Goal: Find specific page/section: Find specific page/section

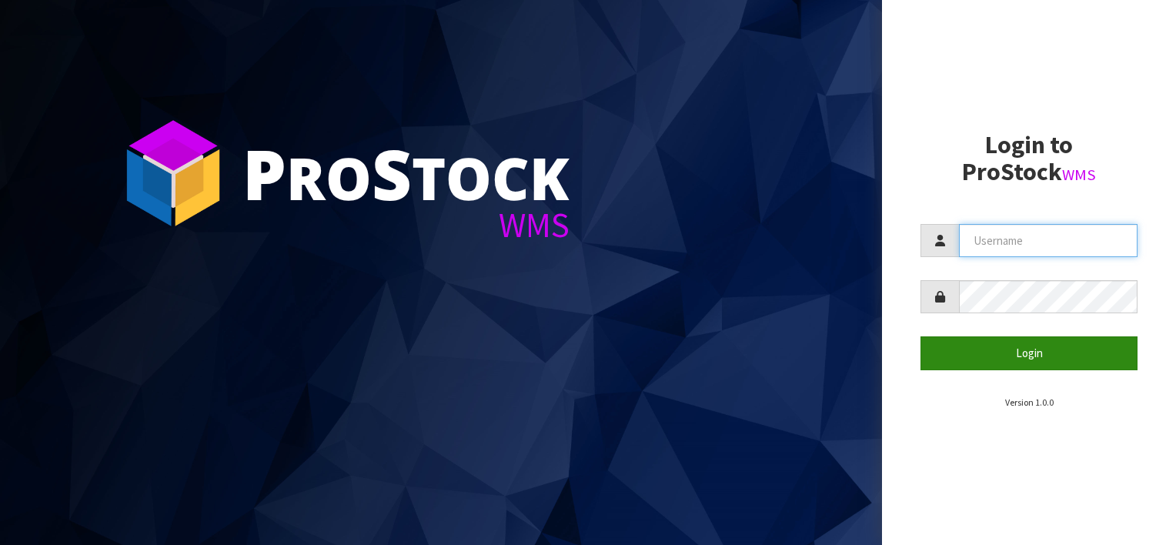
type input "[EMAIL_ADDRESS][DOMAIN_NAME]"
click at [1048, 356] on button "Login" at bounding box center [1028, 352] width 217 height 33
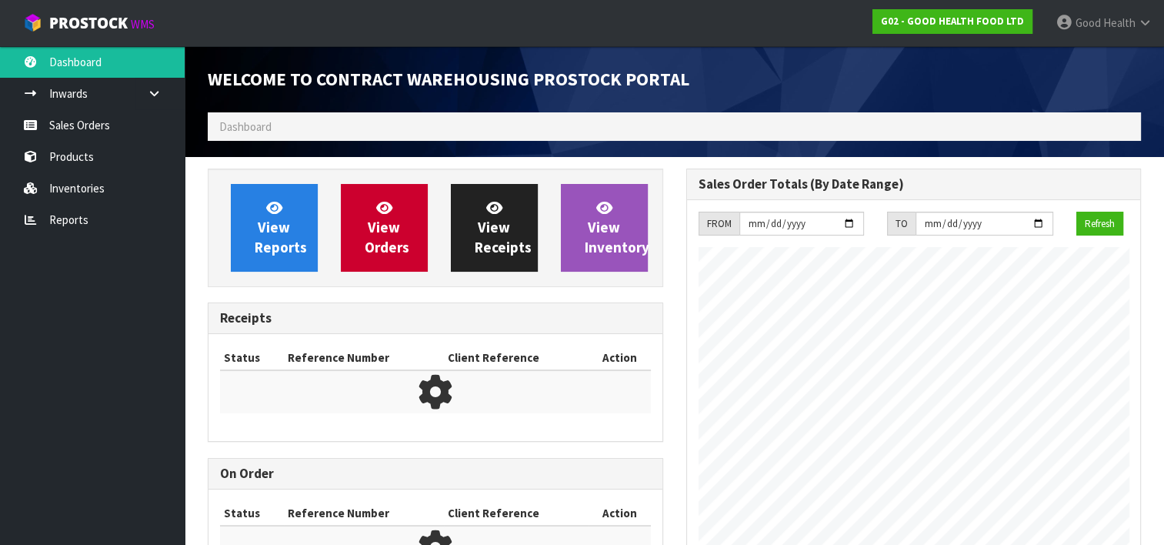
scroll to position [627, 478]
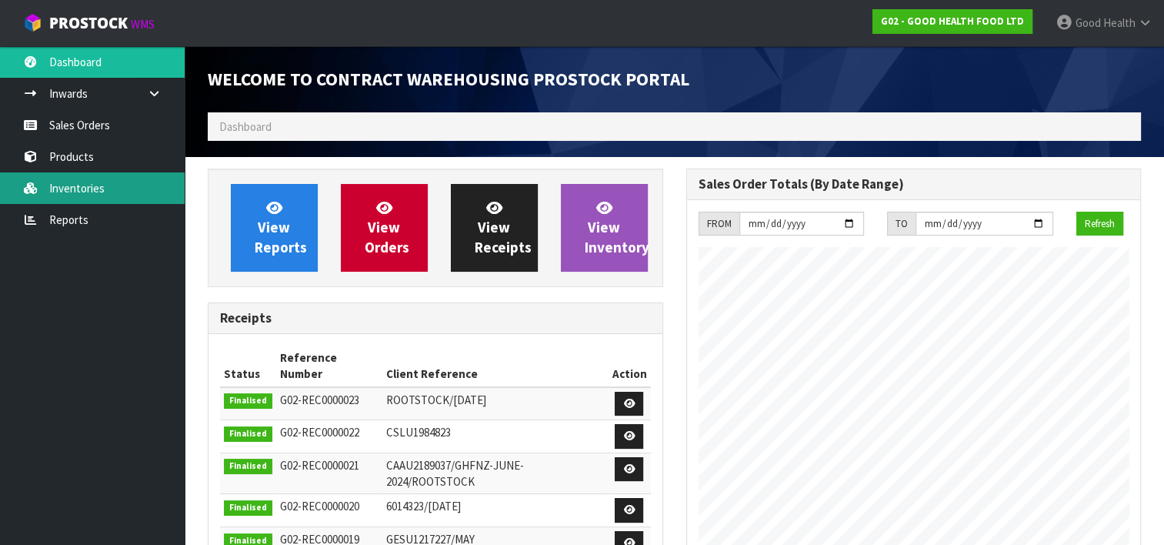
click at [55, 188] on link "Inventories" at bounding box center [92, 188] width 185 height 32
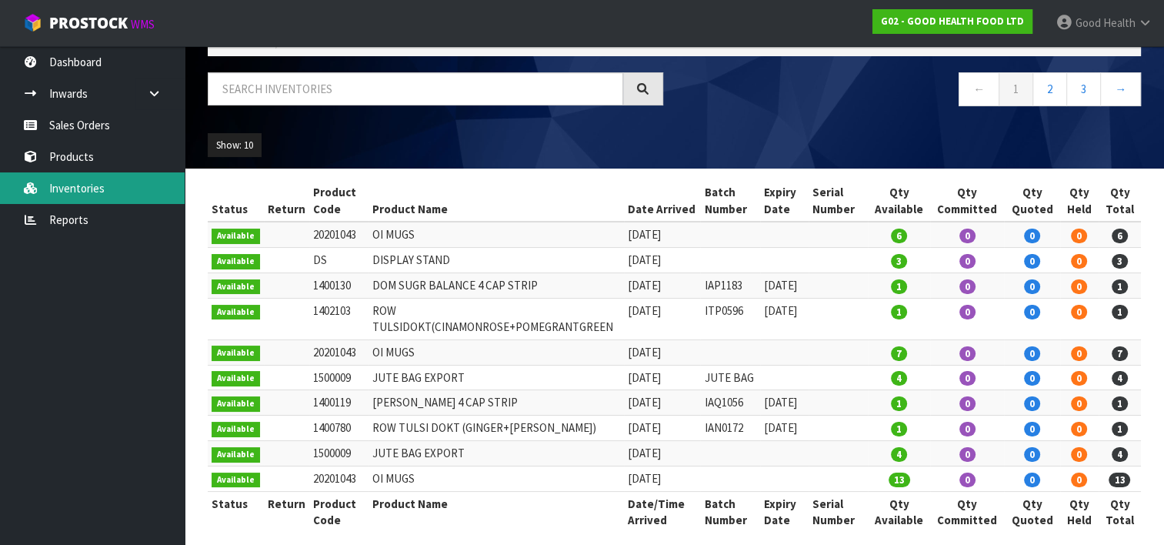
scroll to position [95, 0]
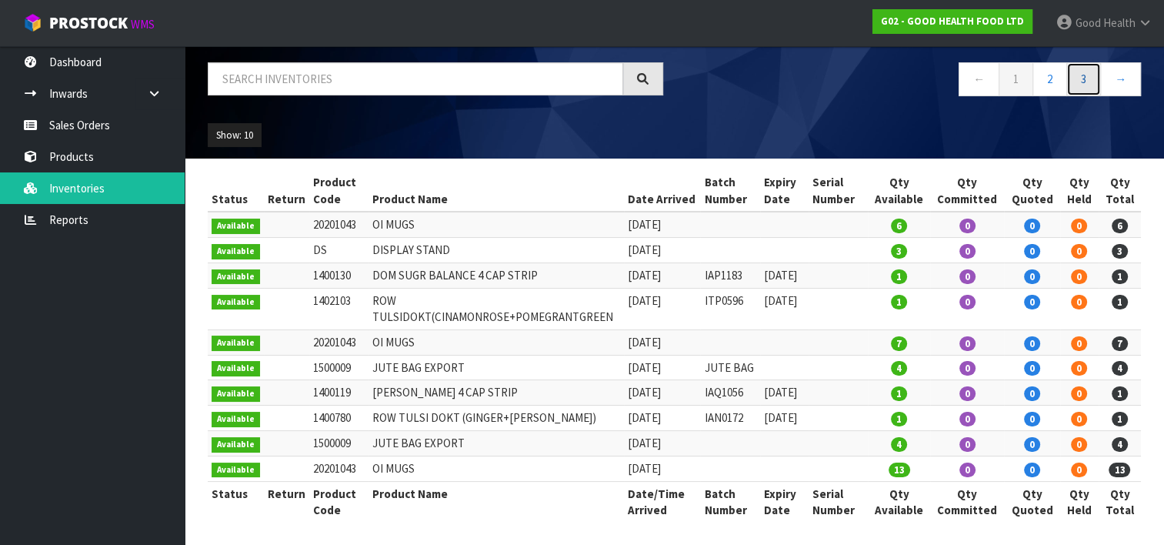
click at [1089, 76] on link "3" at bounding box center [1083, 78] width 35 height 33
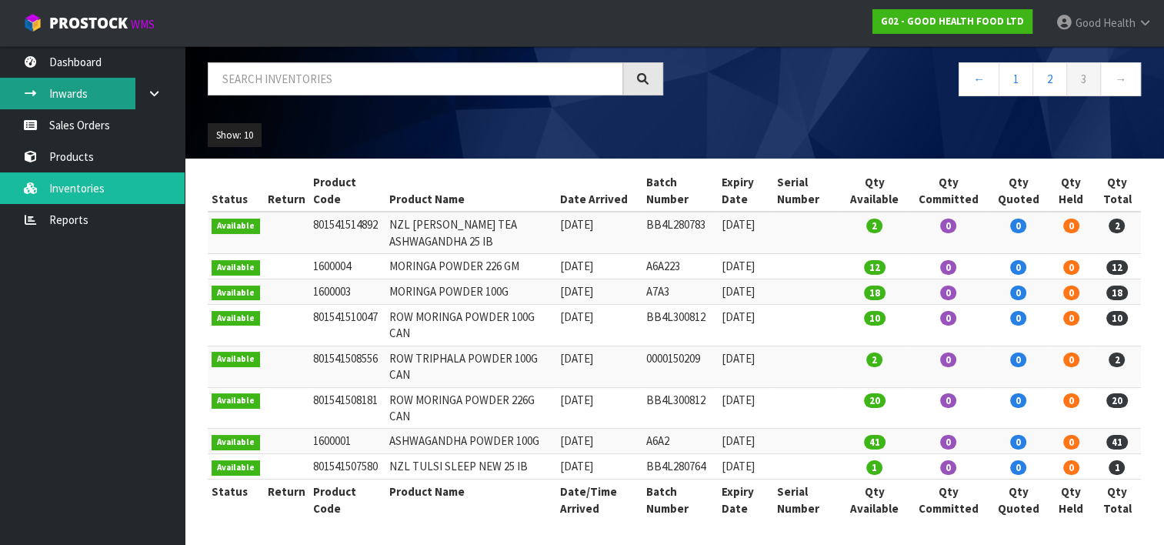
click at [71, 95] on link "Inwards" at bounding box center [92, 94] width 185 height 32
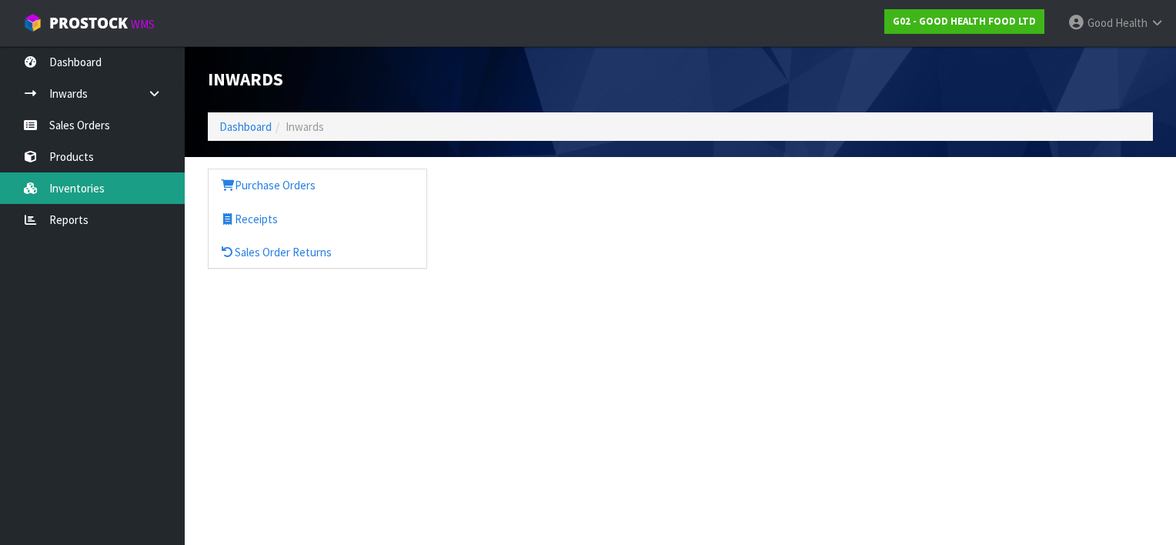
click at [82, 192] on link "Inventories" at bounding box center [92, 188] width 185 height 32
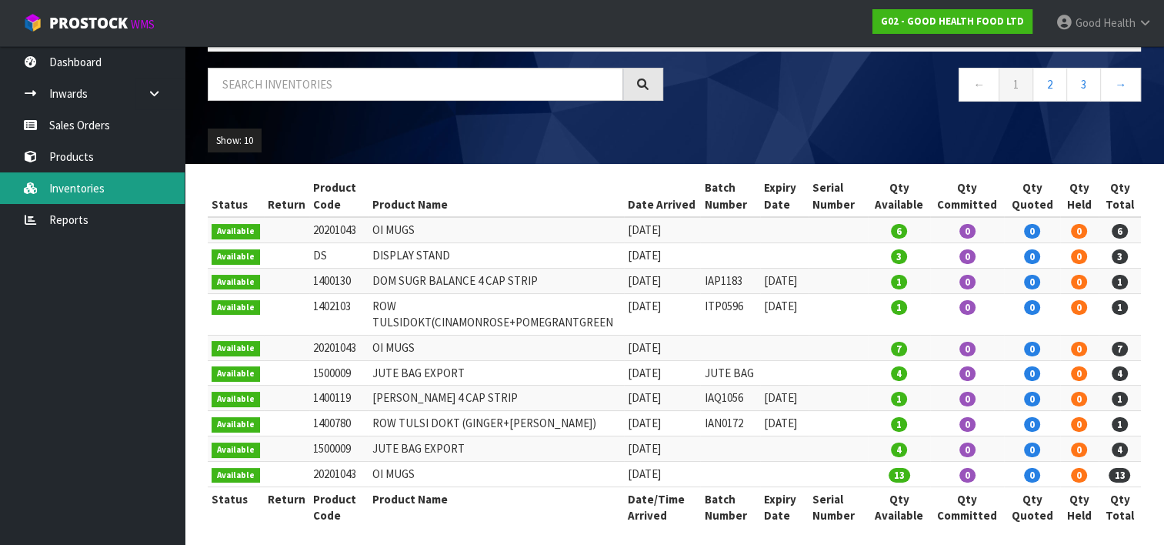
scroll to position [95, 0]
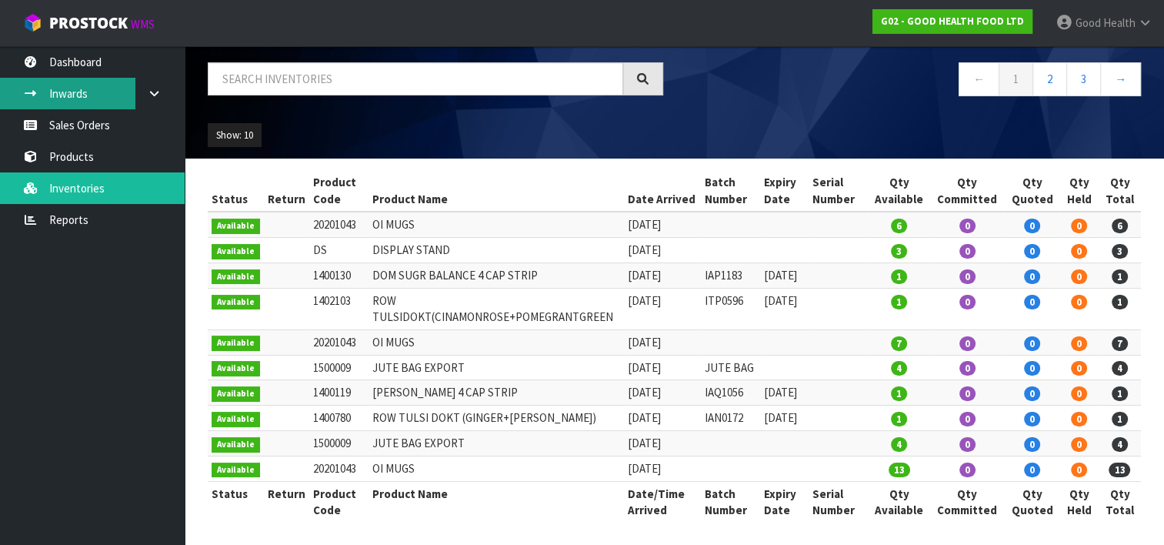
click at [67, 95] on link "Inwards" at bounding box center [92, 94] width 185 height 32
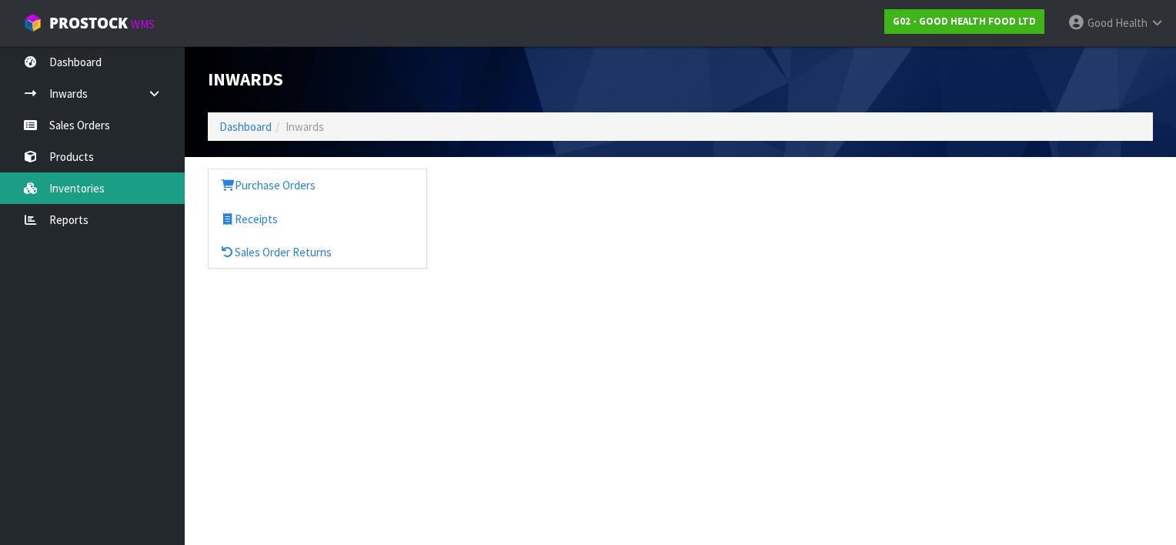
click at [78, 192] on div "Inwards Dashboard Inwards Purchase Orders Receipts Sales Order Returns" at bounding box center [588, 148] width 1176 height 296
